Goal: Task Accomplishment & Management: Use online tool/utility

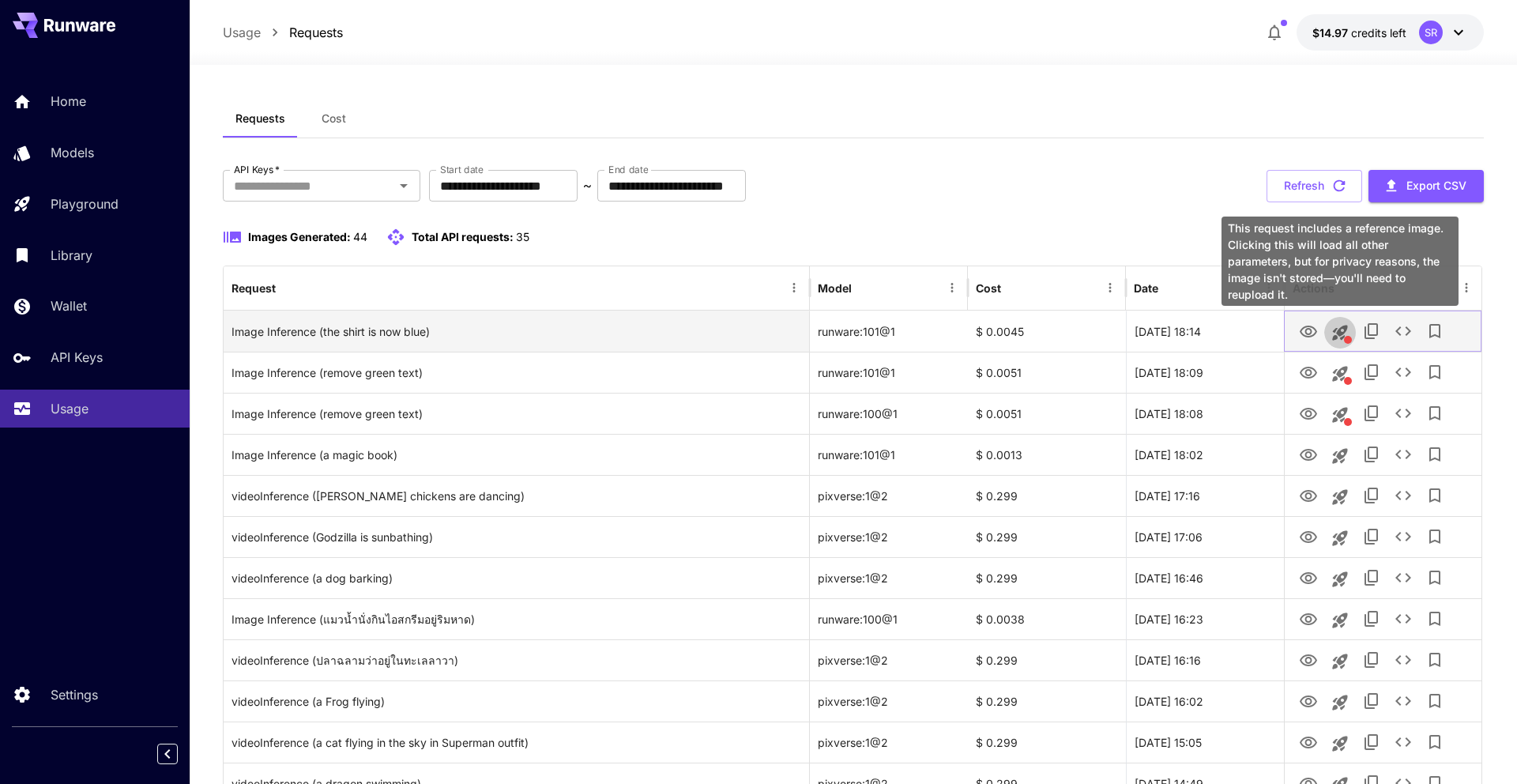
click at [1343, 339] on icon "This request includes a reference image. Clicking this will load all other para…" at bounding box center [1340, 332] width 19 height 19
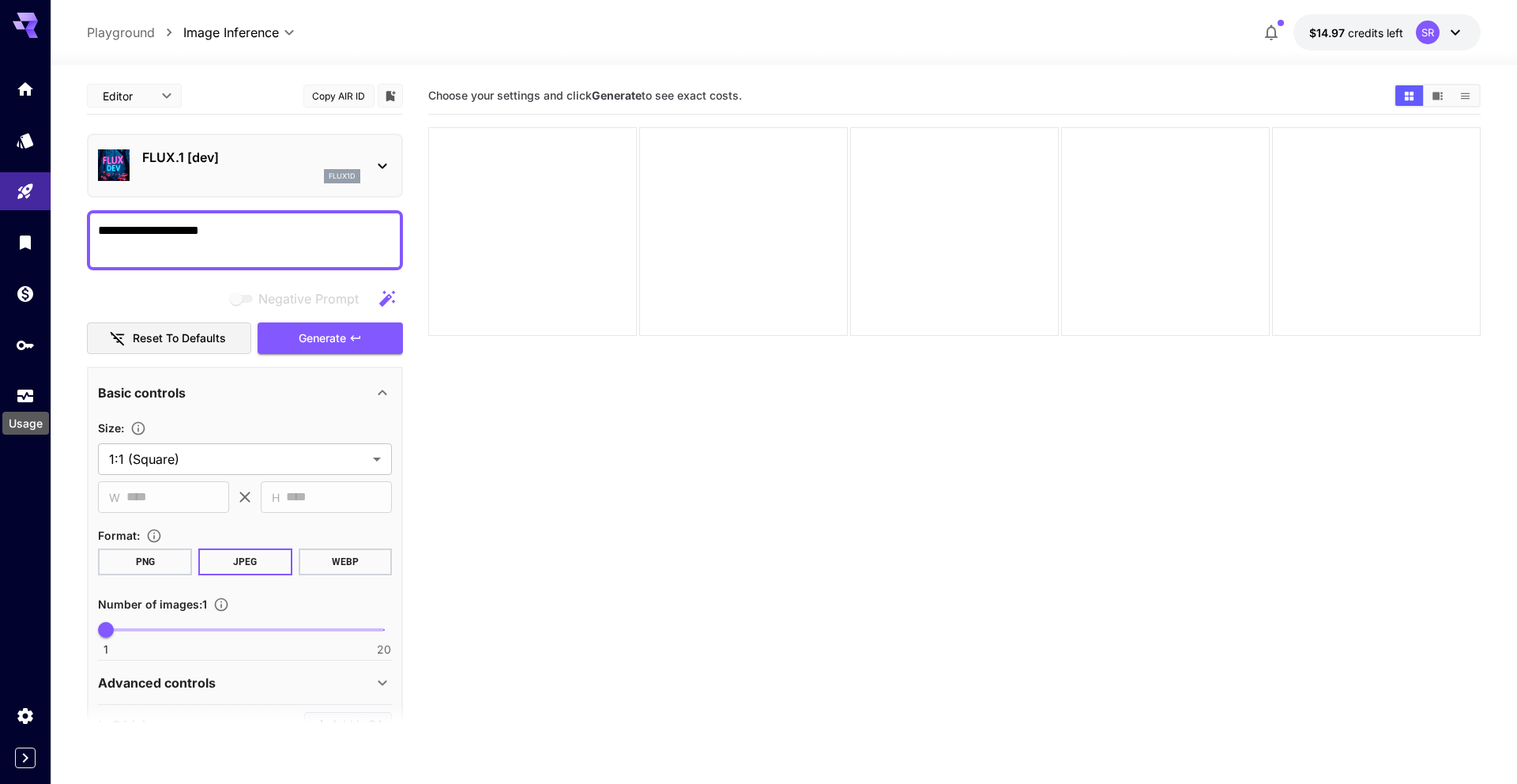
click at [24, 409] on div "Usage" at bounding box center [26, 418] width 50 height 36
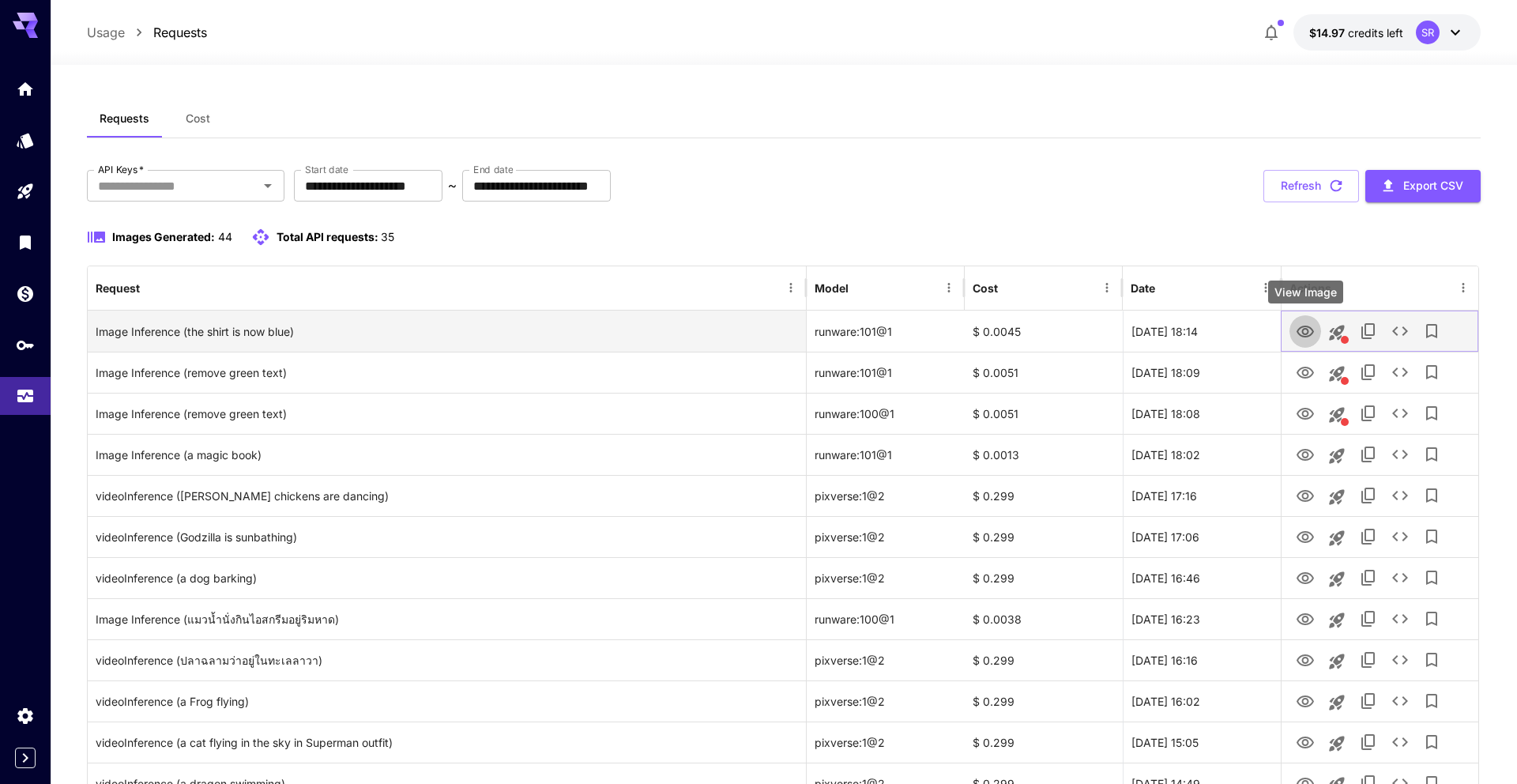
click at [1308, 327] on icon "View Image" at bounding box center [1306, 331] width 19 height 19
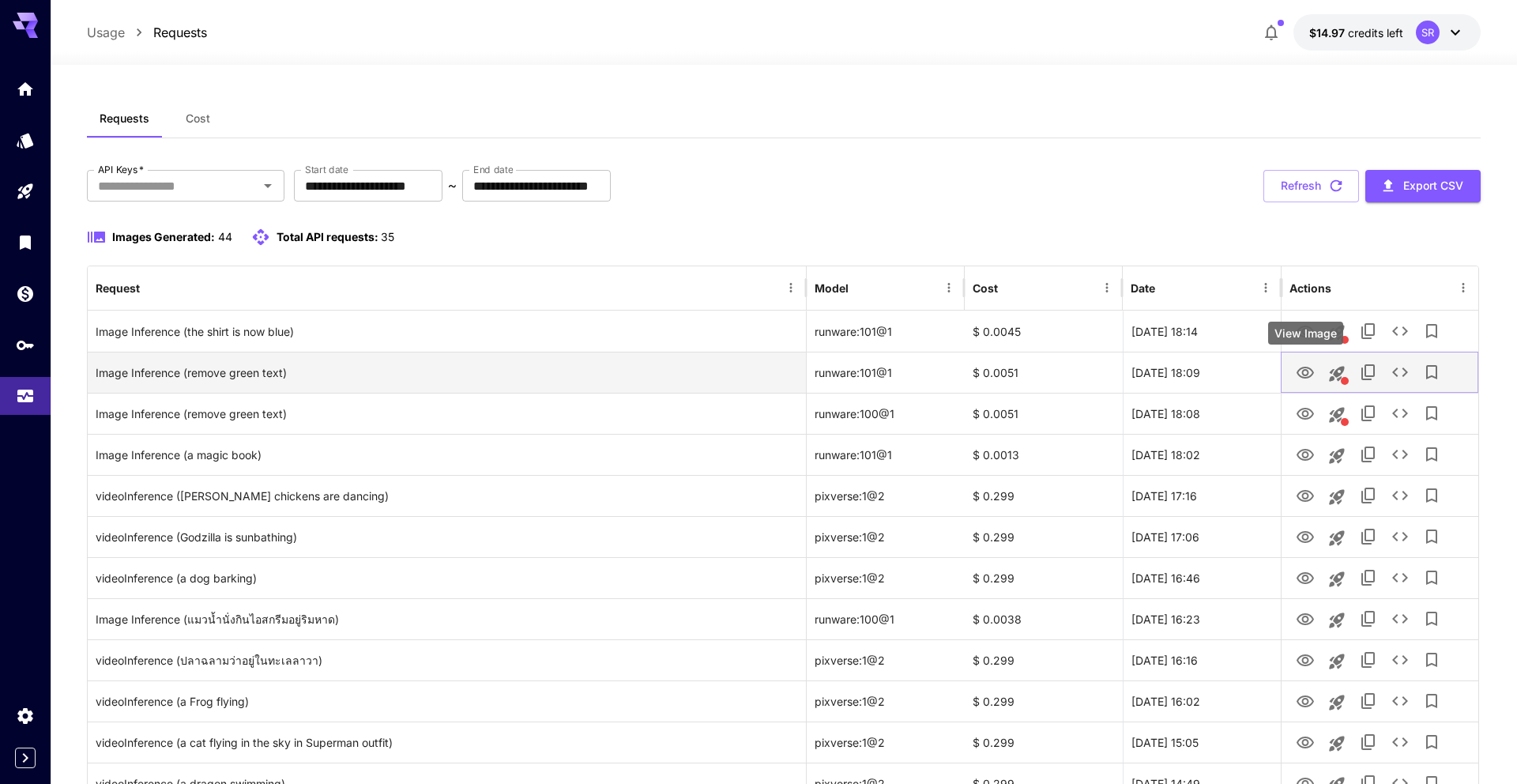
click at [1299, 377] on icon "View Image" at bounding box center [1306, 373] width 19 height 19
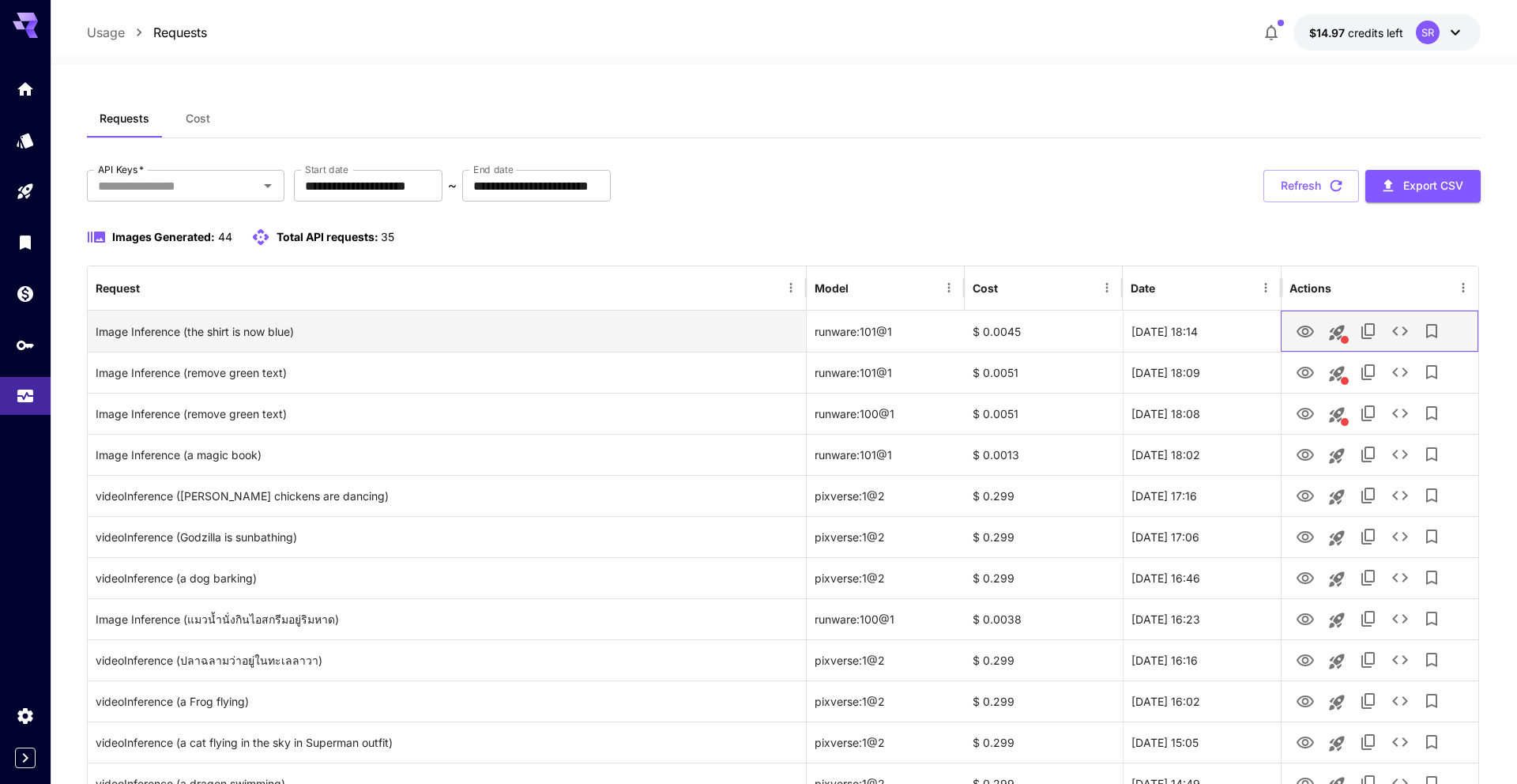
click at [1294, 344] on div at bounding box center [1380, 331] width 181 height 41
click at [1296, 336] on icon "View Image" at bounding box center [1306, 331] width 19 height 19
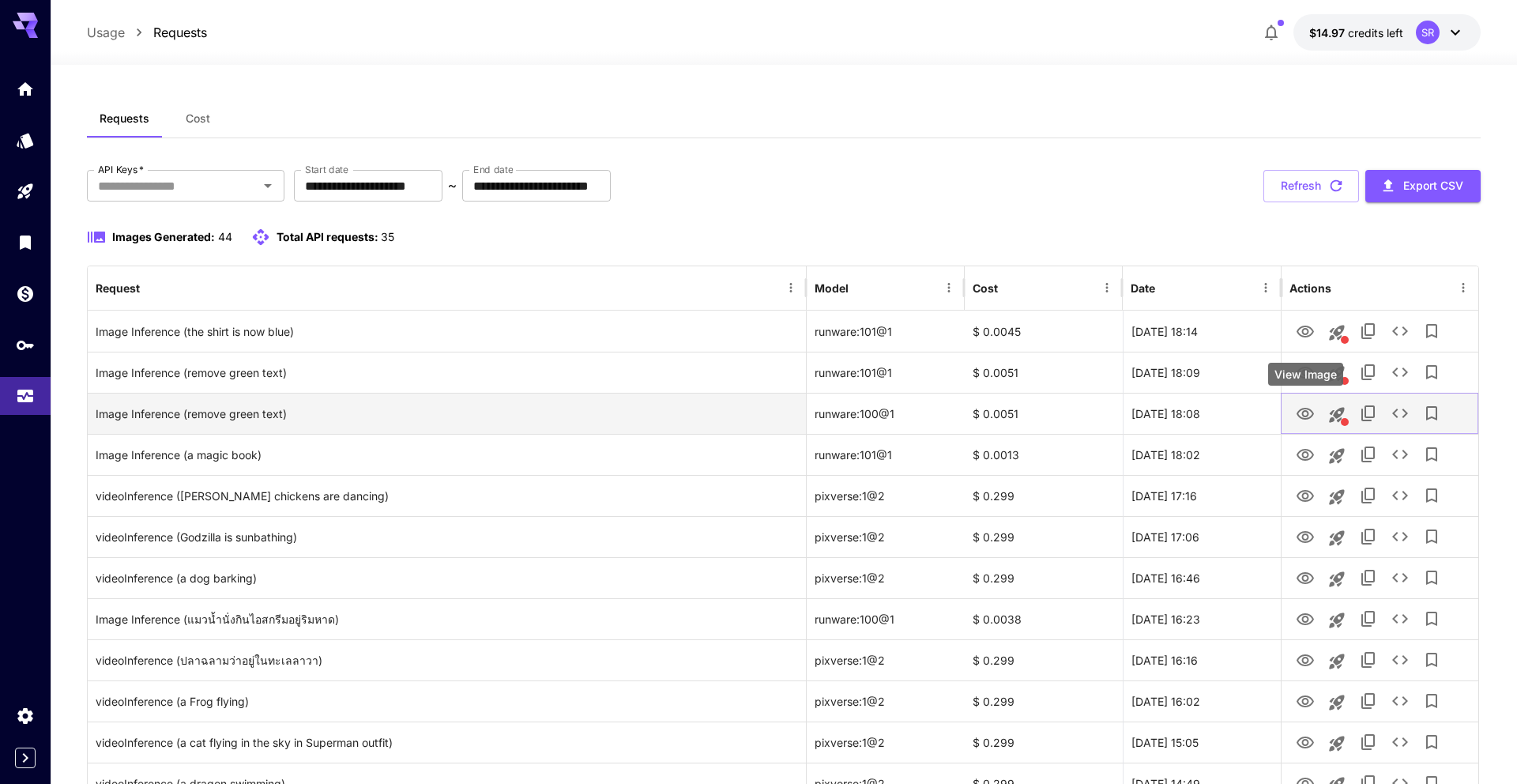
click at [1297, 419] on icon "View Image" at bounding box center [1306, 413] width 19 height 19
